Goal: Answer question/provide support

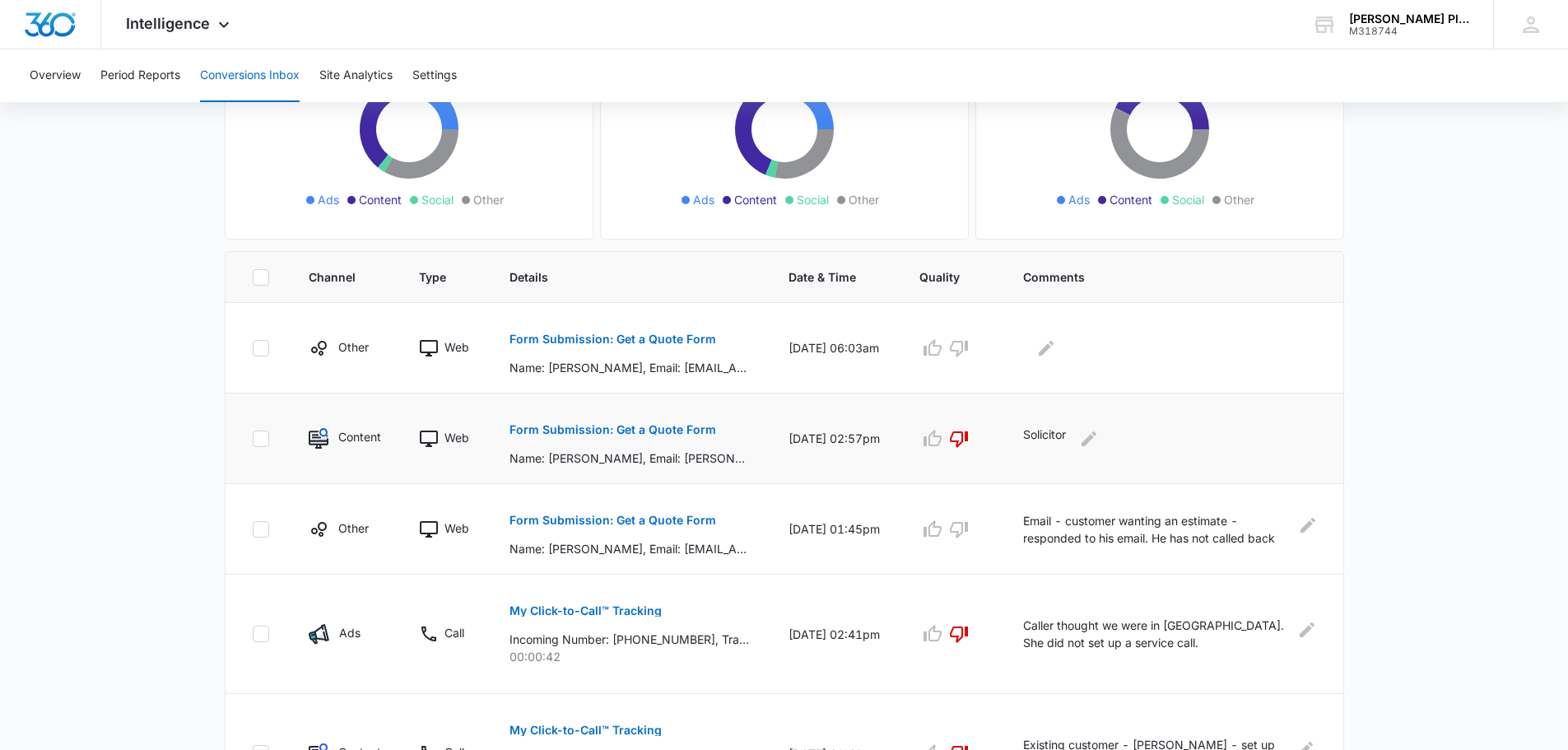
scroll to position [247, 0]
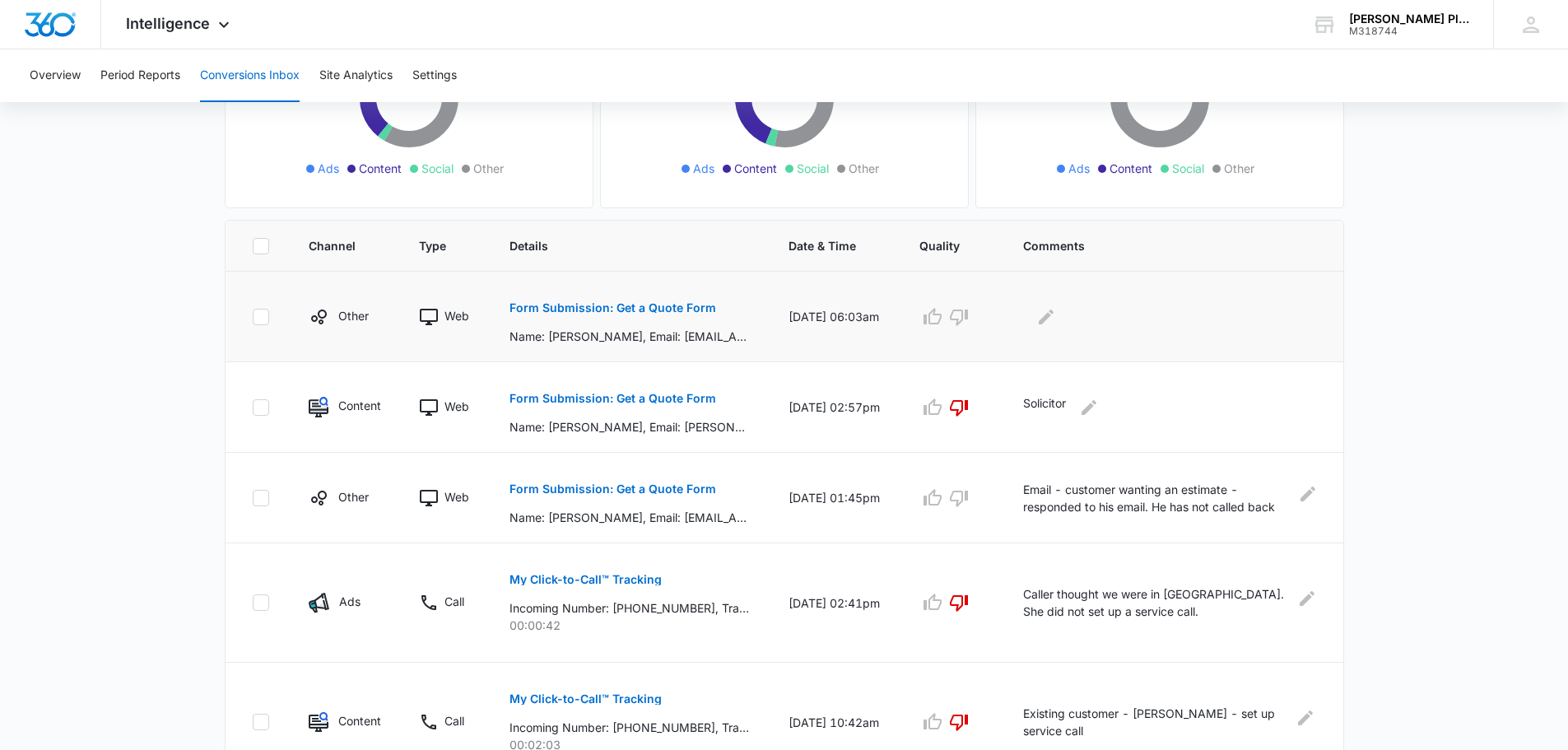
click at [576, 309] on p "Form Submission: Get a Quote Form" at bounding box center [612, 308] width 207 height 12
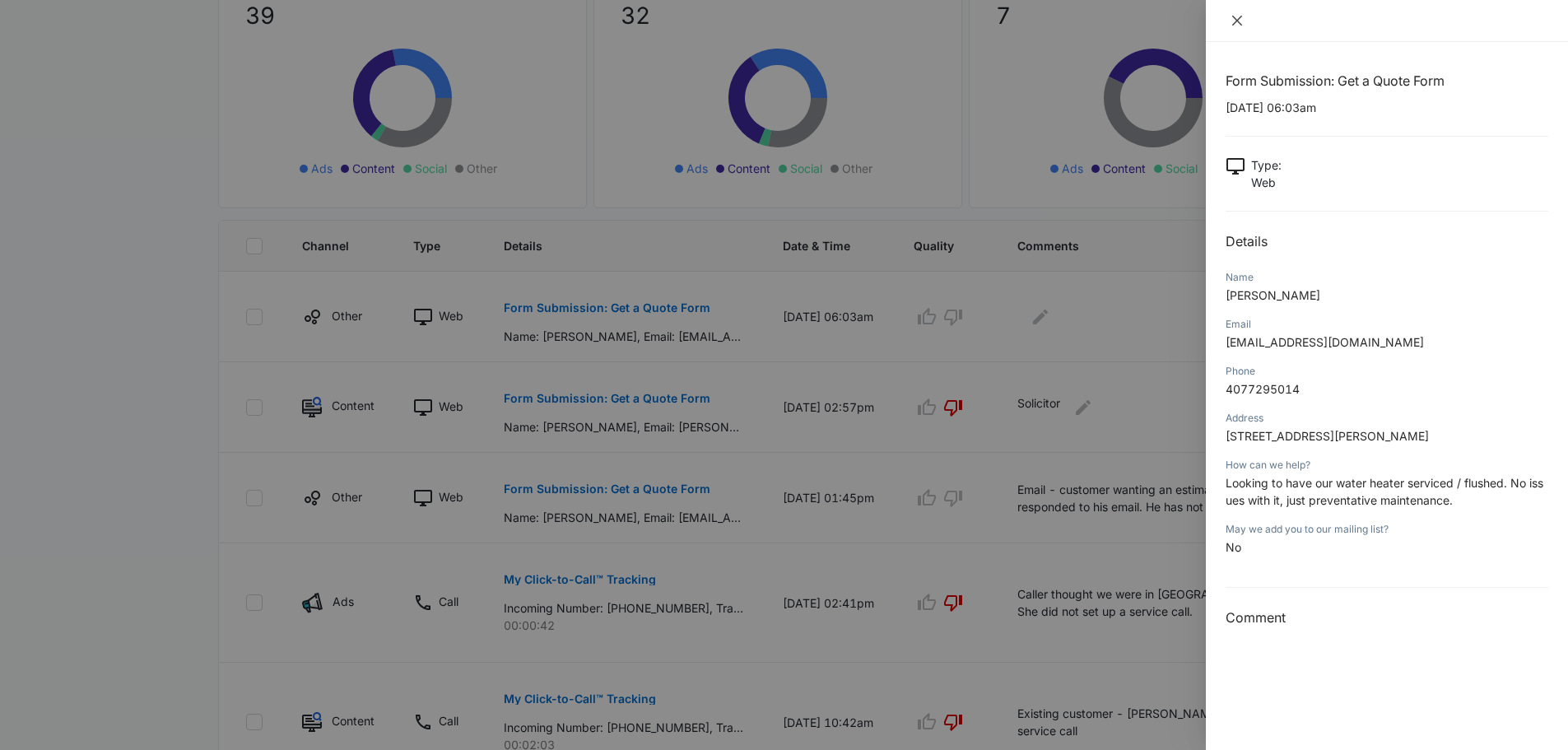
click at [1237, 19] on icon "close" at bounding box center [1237, 20] width 10 height 10
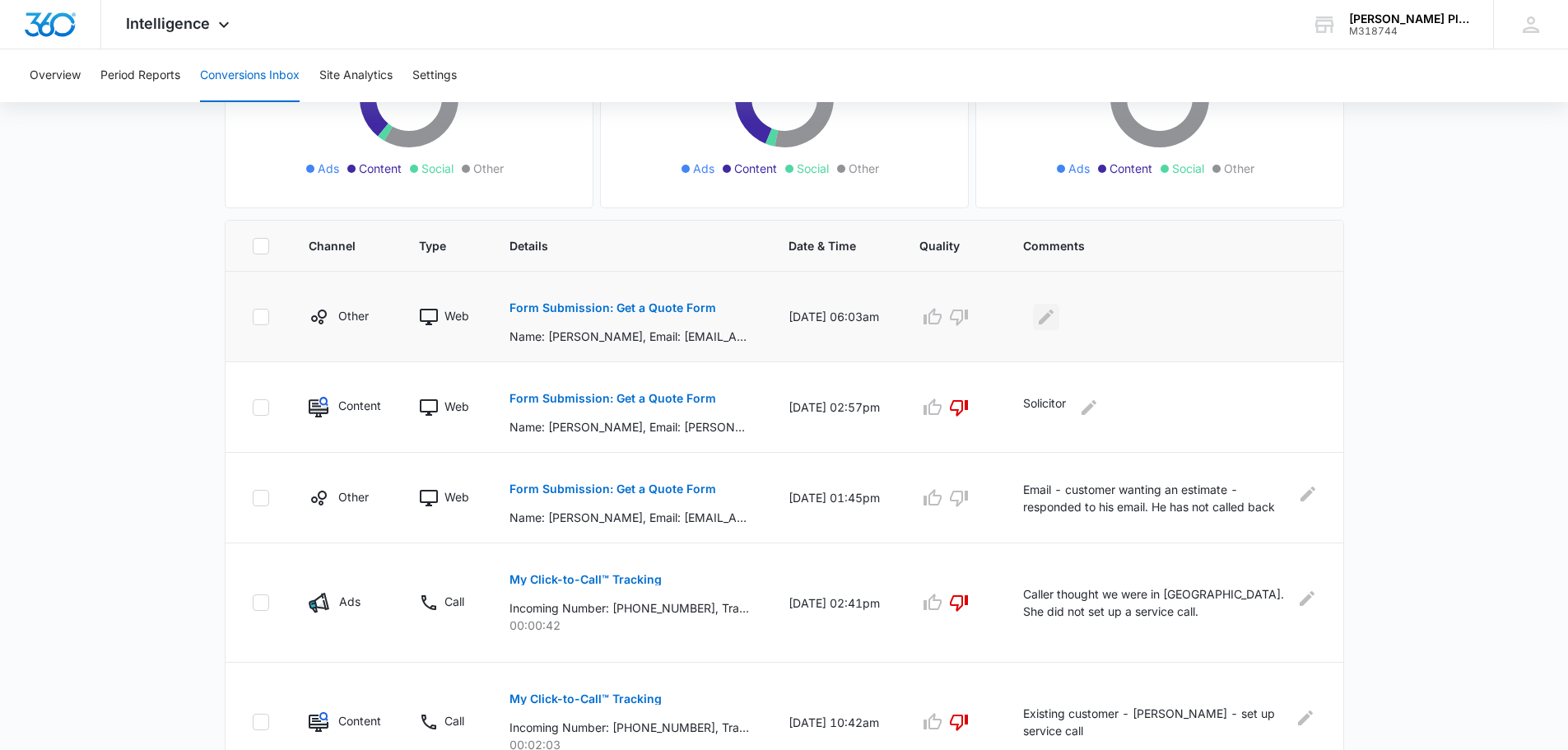
click at [1054, 319] on icon "Edit Comments" at bounding box center [1046, 316] width 15 height 15
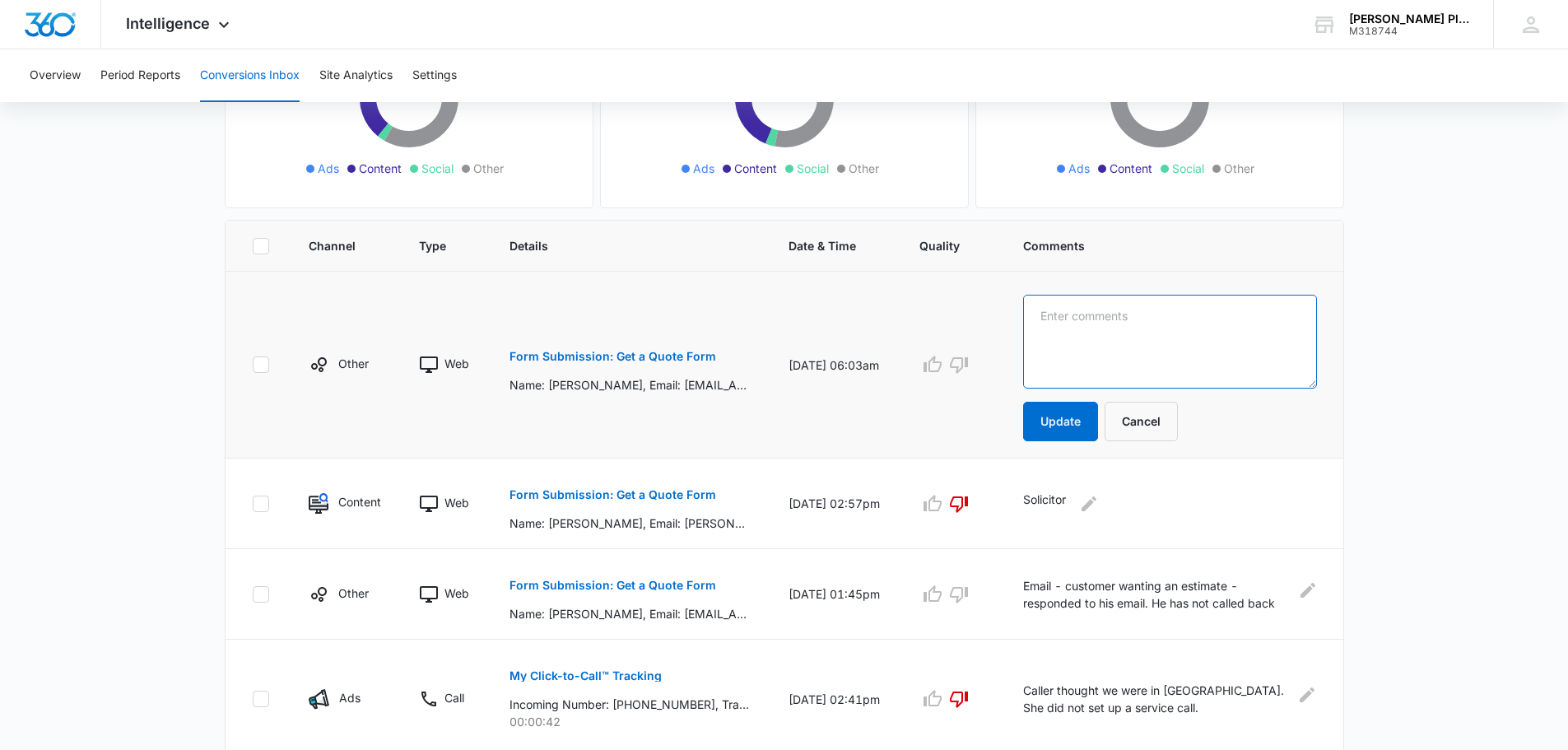
click at [1058, 314] on textarea at bounding box center [1169, 342] width 293 height 94
type textarea "Responded to email and called customer. Have not heard back from customer."
click at [1064, 426] on button "Update" at bounding box center [1061, 421] width 75 height 40
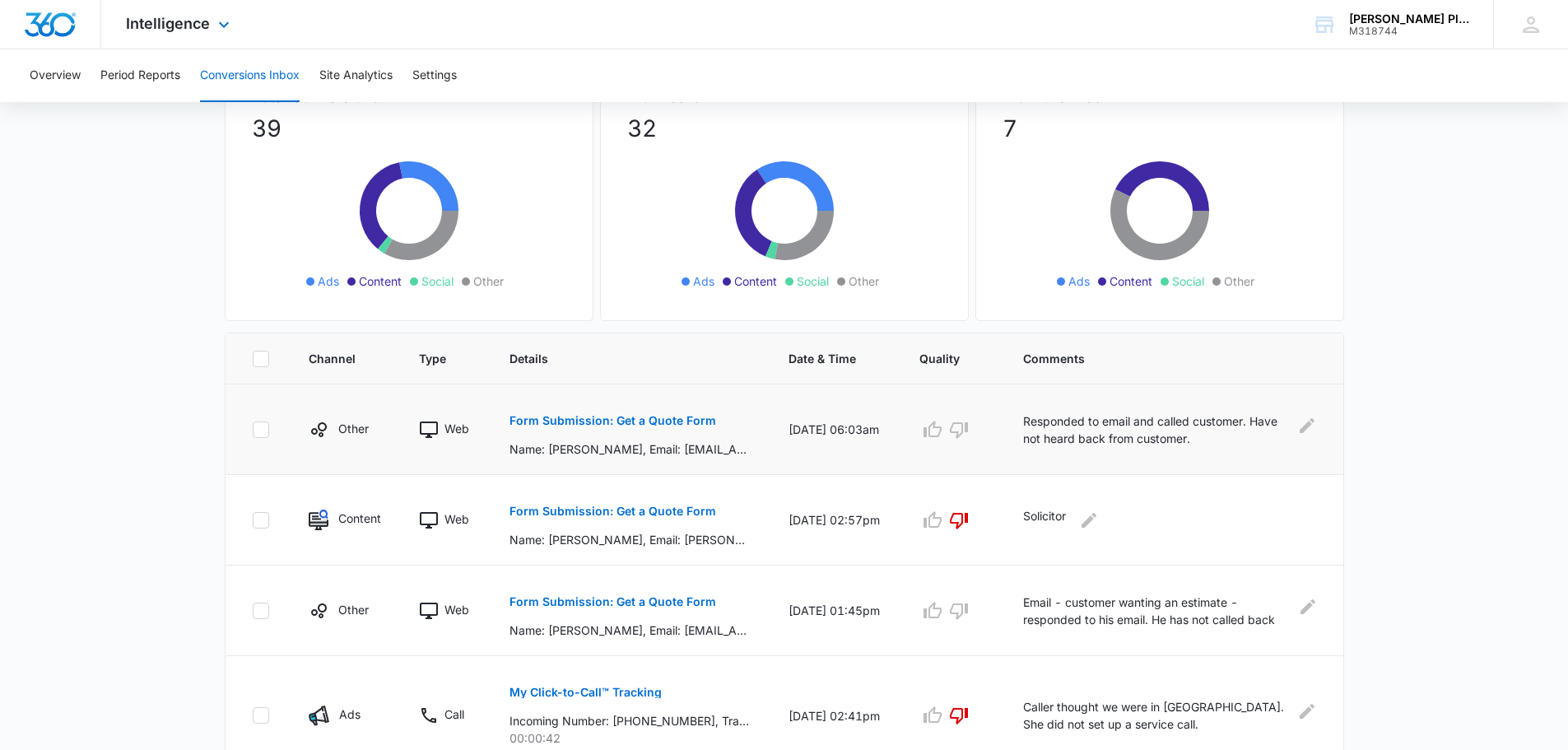
scroll to position [0, 0]
